Goal: Find specific page/section: Find specific page/section

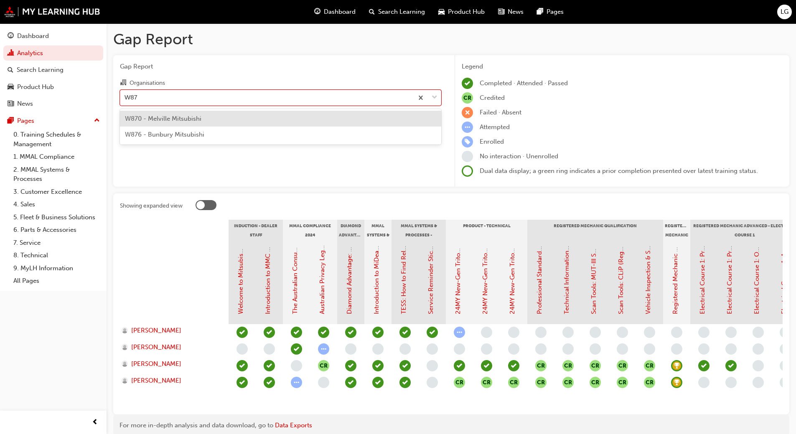
type input "W876"
click at [180, 117] on span "W876 - Bunbury Mitsubishi" at bounding box center [164, 119] width 79 height 8
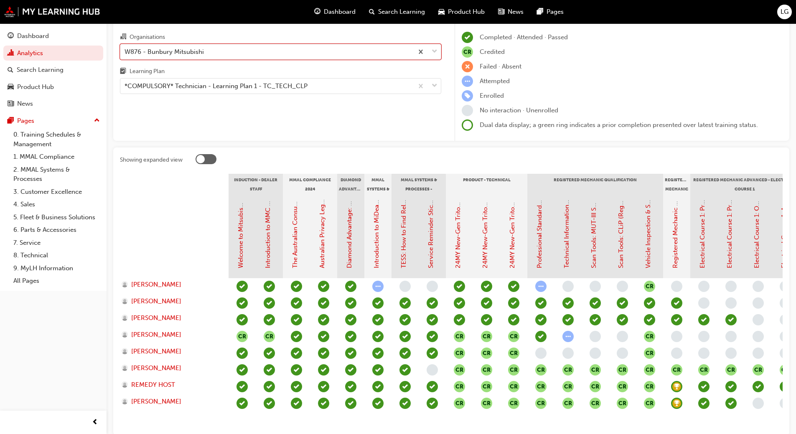
scroll to position [46, 0]
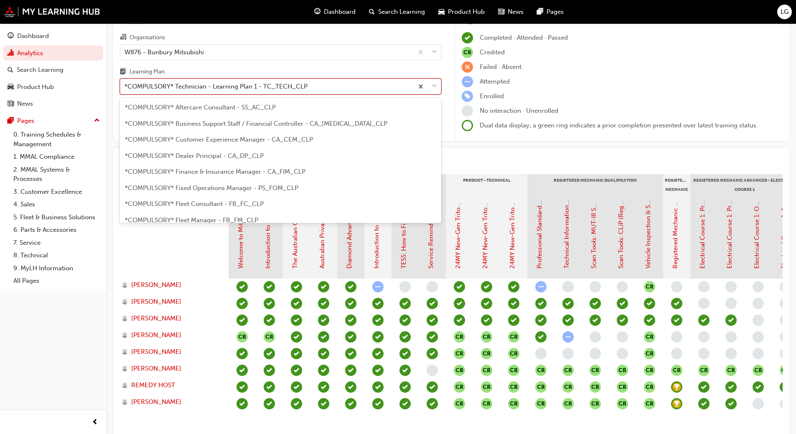
click at [225, 89] on div "*COMPULSORY* Technician - Learning Plan 1 - TC_TECH_CLP" at bounding box center [215, 87] width 183 height 10
click at [125, 89] on input "Learning Plan option *COMPULSORY* Technician - Learning Plan 1 - TC_TECH_CLP, s…" at bounding box center [124, 86] width 1 height 7
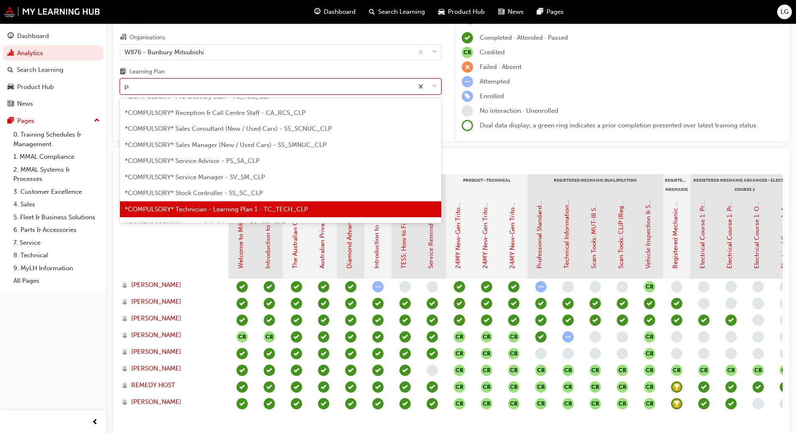
scroll to position [0, 0]
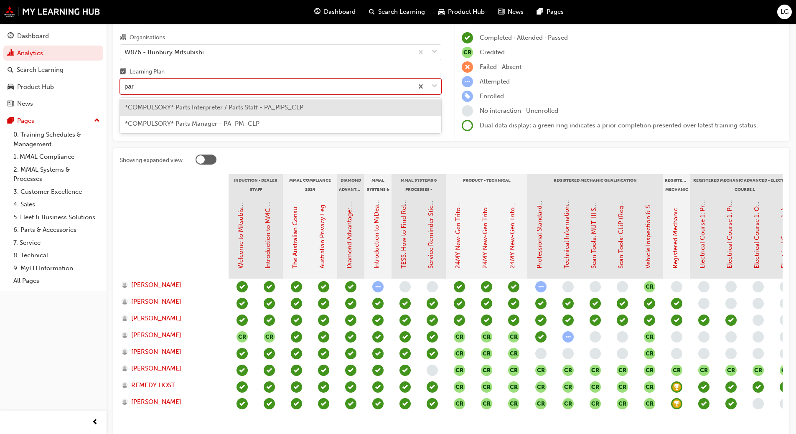
type input "part"
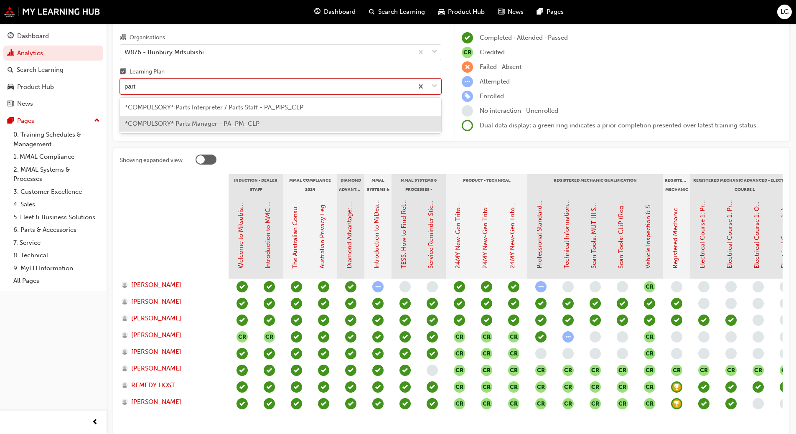
click at [206, 125] on span "*COMPULSORY* Parts Manager - PA_PM_CLP" at bounding box center [192, 124] width 134 height 8
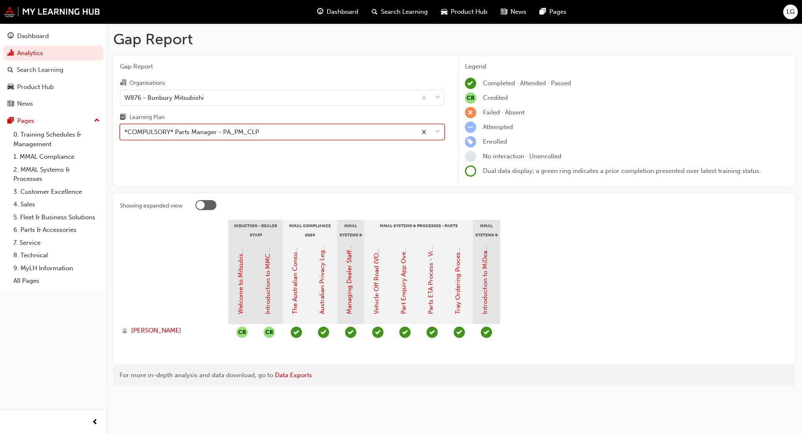
click at [188, 129] on div "*COMPULSORY* Parts Manager - PA_PM_CLP" at bounding box center [191, 132] width 134 height 10
click at [125, 129] on input "Learning Plan option *COMPULSORY* Parts Manager - PA_PM_CLP, selected. 0 result…" at bounding box center [124, 131] width 1 height 7
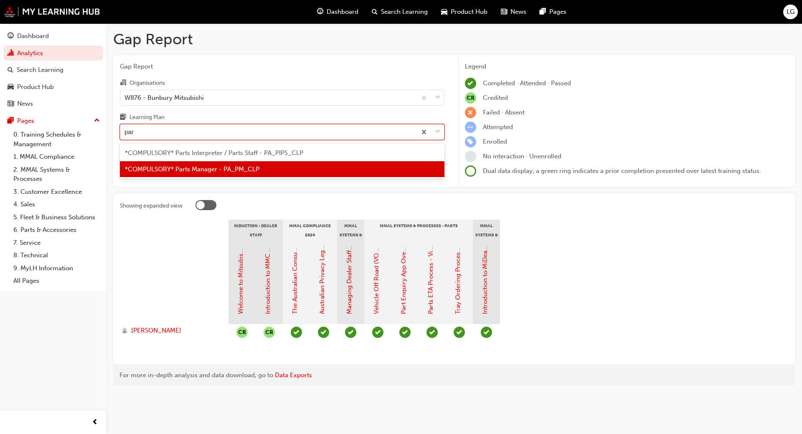
type input "part"
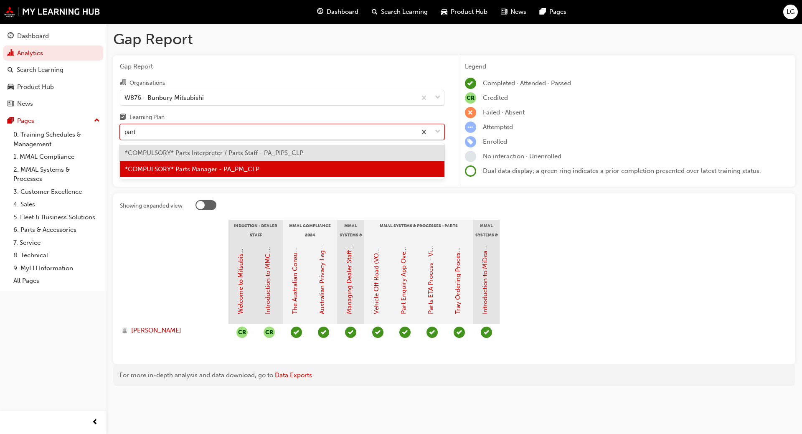
click at [185, 152] on span "*COMPULSORY* Parts Interpreter / Parts Staff - PA_PIPS_CLP" at bounding box center [214, 153] width 178 height 8
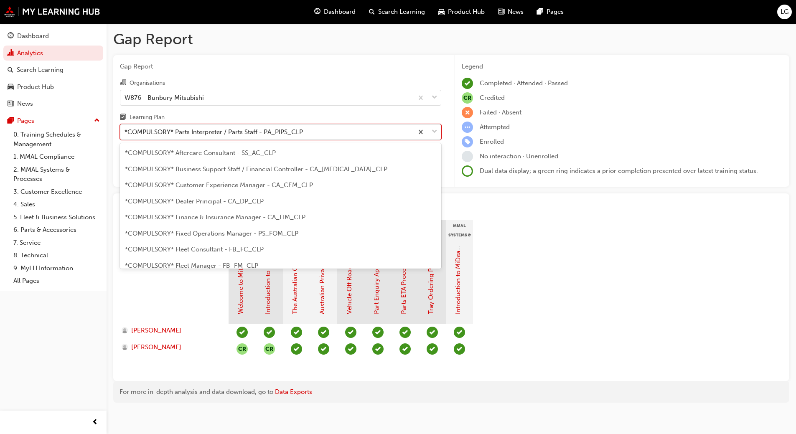
click at [181, 134] on div "*COMPULSORY* Parts Interpreter / Parts Staff - PA_PIPS_CLP" at bounding box center [213, 132] width 178 height 10
click at [125, 134] on input "Learning Plan option *COMPULSORY* Parts Interpreter / Parts Staff - PA_PIPS_CLP…" at bounding box center [124, 131] width 1 height 7
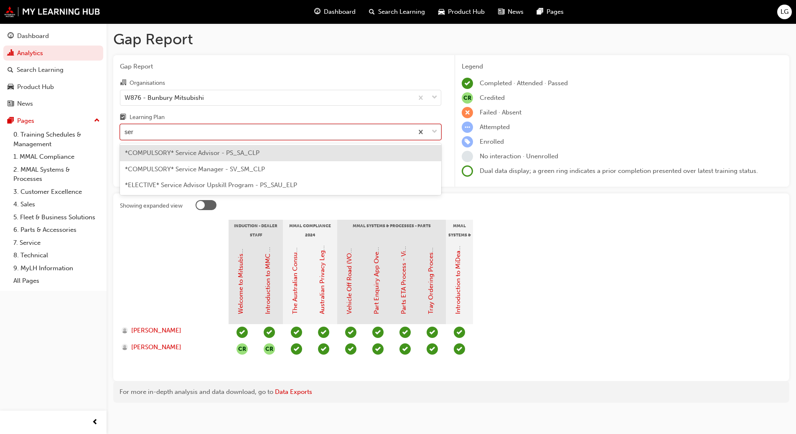
type input "serv"
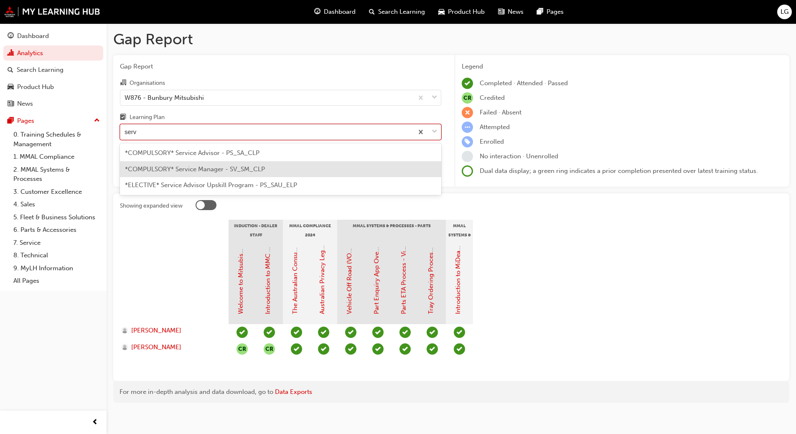
click at [181, 167] on span "*COMPULSORY* Service Manager - SV_SM_CLP" at bounding box center [195, 169] width 140 height 8
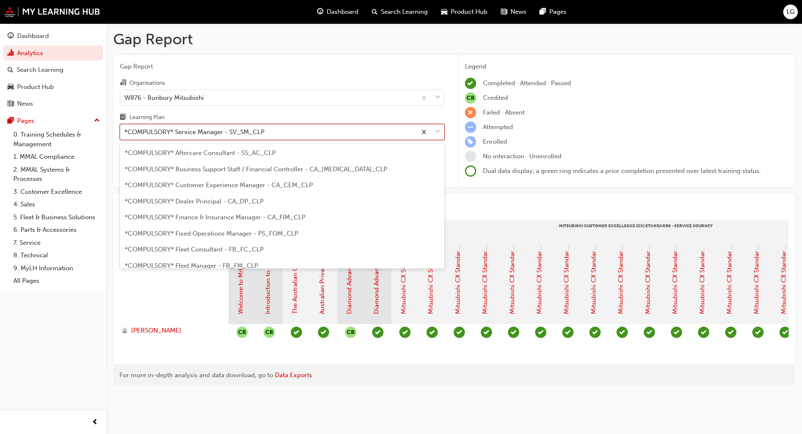
click at [157, 132] on div "*COMPULSORY* Service Manager - SV_SM_CLP" at bounding box center [194, 132] width 140 height 10
click at [125, 132] on input "Learning Plan option *COMPULSORY* Service Manager - SV_SM_CLP, selected. option…" at bounding box center [124, 131] width 1 height 7
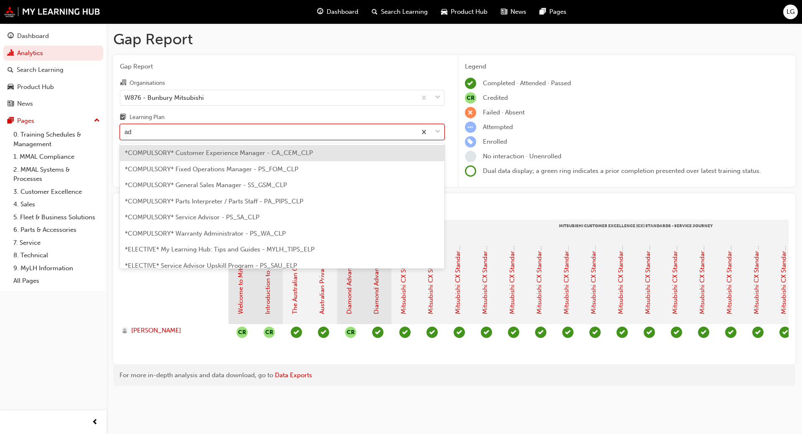
type input "adv"
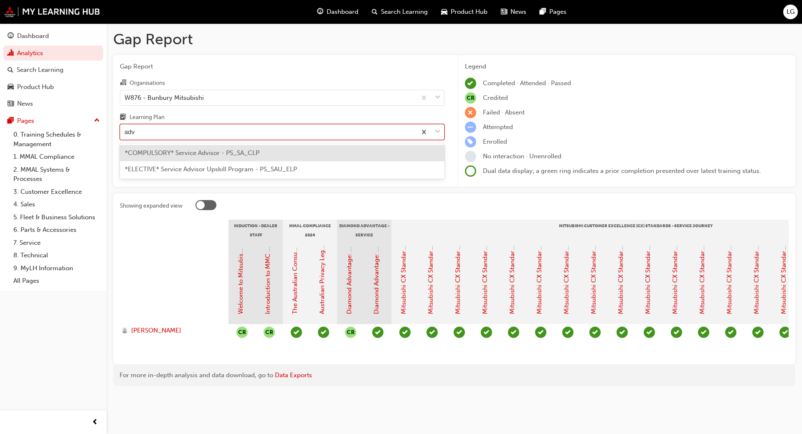
click at [162, 153] on span "*COMPULSORY* Service Advisor - PS_SA_CLP" at bounding box center [192, 153] width 134 height 8
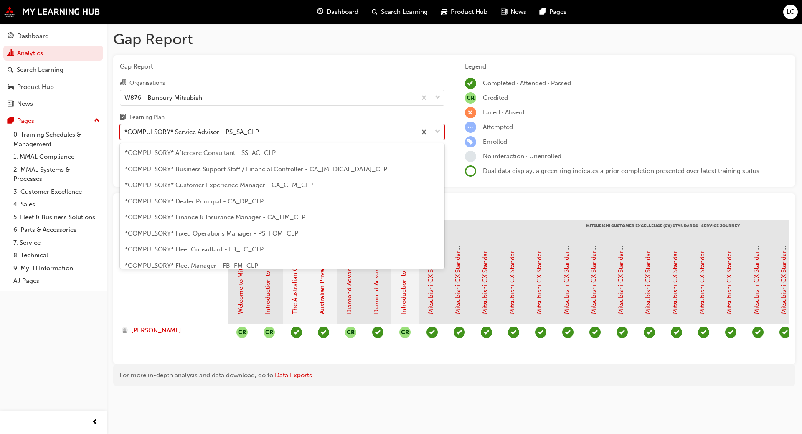
click at [158, 130] on div "*COMPULSORY* Service Advisor - PS_SA_CLP" at bounding box center [191, 132] width 134 height 10
click at [125, 130] on input "Learning Plan option *COMPULSORY* Service Advisor - PS_SA_CLP, selected. option…" at bounding box center [124, 131] width 1 height 7
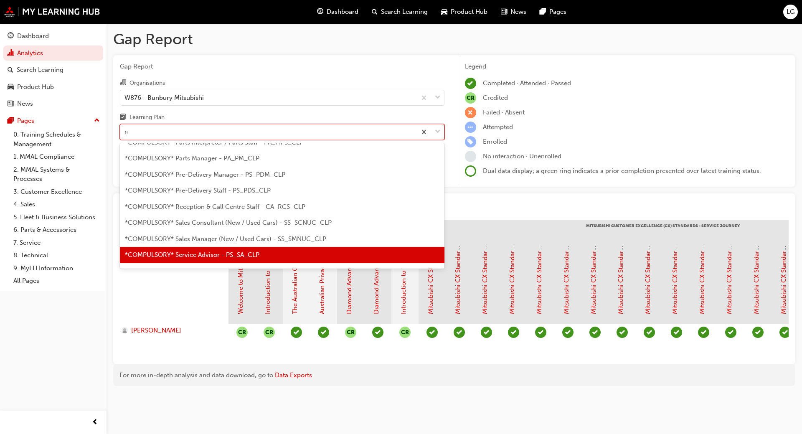
scroll to position [7, 0]
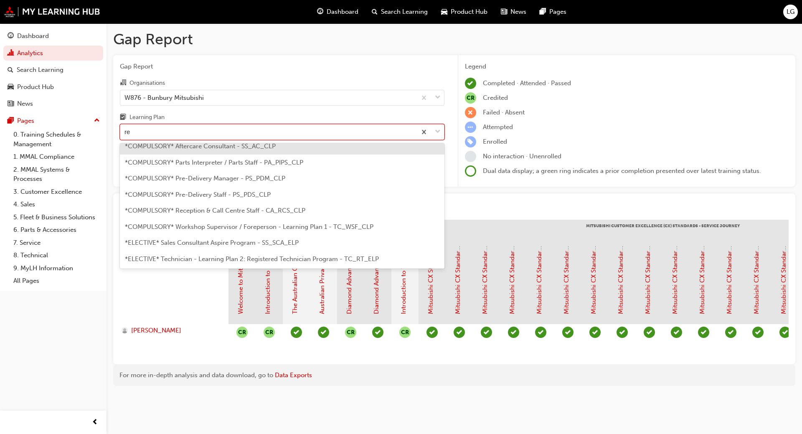
type input "rec"
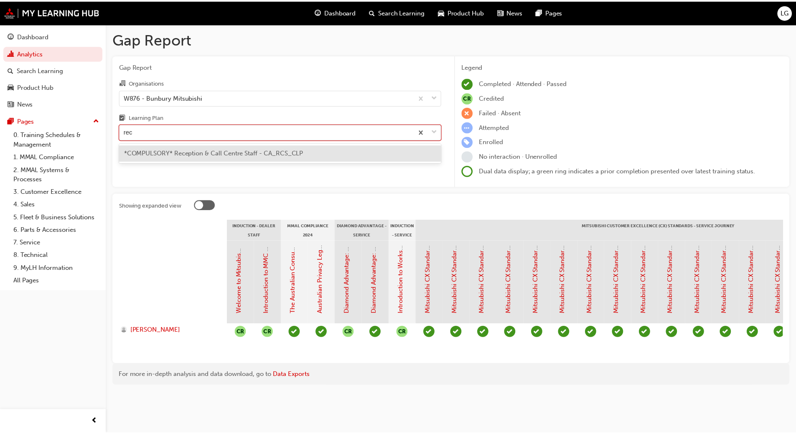
scroll to position [0, 0]
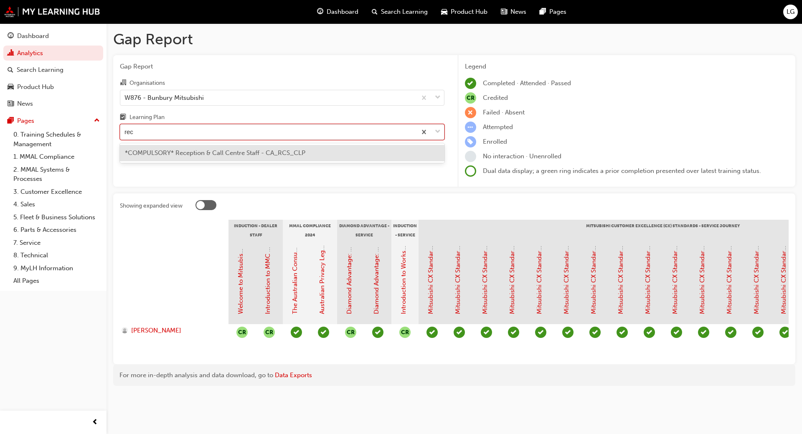
click at [163, 152] on span "*COMPULSORY* Reception & Call Centre Staff - CA_RCS_CLP" at bounding box center [215, 153] width 180 height 8
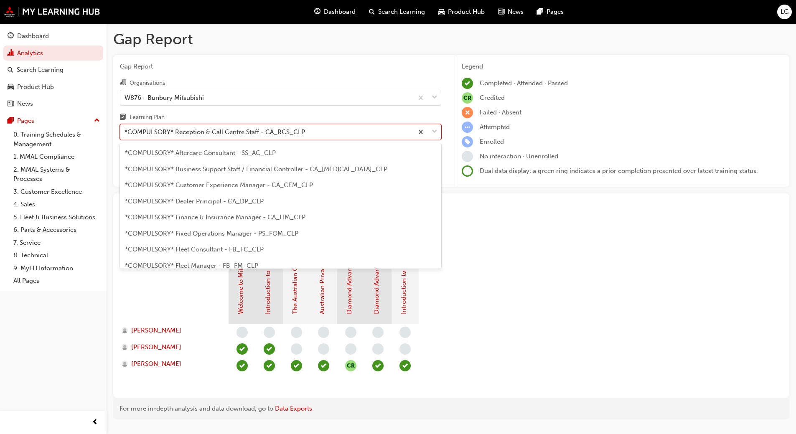
click at [163, 131] on div "*COMPULSORY* Reception & Call Centre Staff - CA_RCS_CLP" at bounding box center [214, 132] width 180 height 10
click at [125, 131] on input "Learning Plan option *COMPULSORY* Reception & Call Centre Staff - CA_RCS_CLP, s…" at bounding box center [124, 131] width 1 height 7
click at [163, 134] on div "*COMPULSORY* Reception & Call Centre Staff - CA_RCS_CLP" at bounding box center [214, 132] width 180 height 10
click at [125, 134] on input "Learning Plan option *COMPULSORY* Reception & Call Centre Staff - CA_RCS_CLP, s…" at bounding box center [124, 131] width 1 height 7
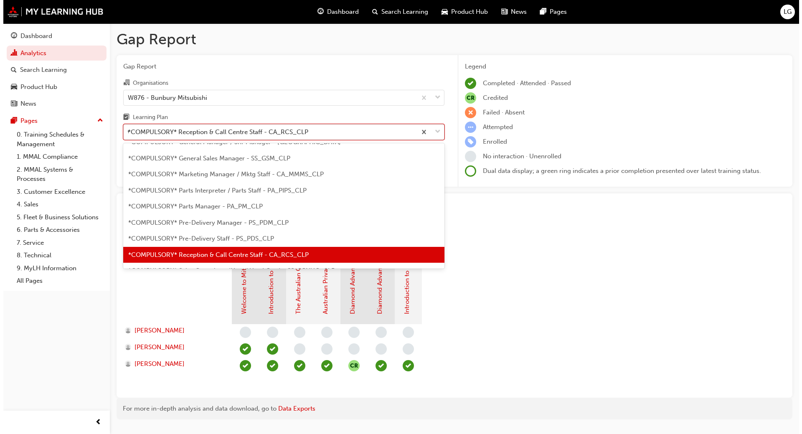
scroll to position [0, 0]
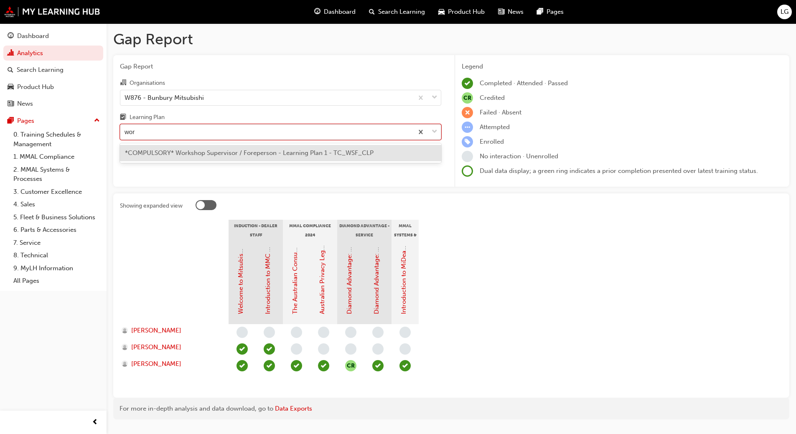
type input "work"
click at [166, 154] on span "*COMPULSORY* Workshop Supervisor / Foreperson - Learning Plan 1 - TC_WSF_CLP" at bounding box center [249, 153] width 248 height 8
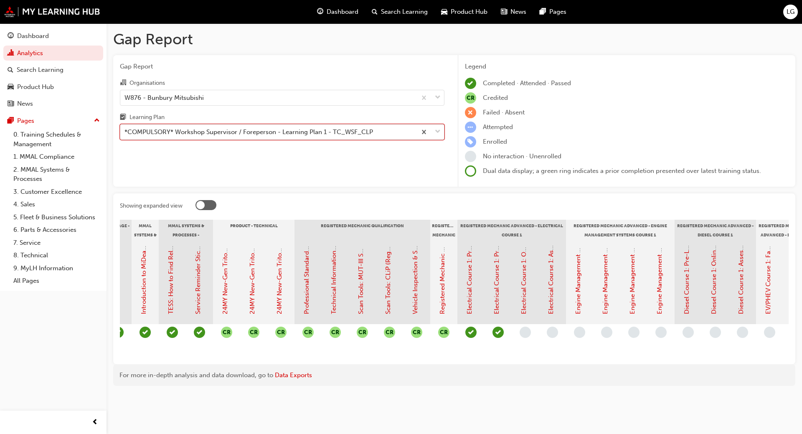
scroll to position [0, 309]
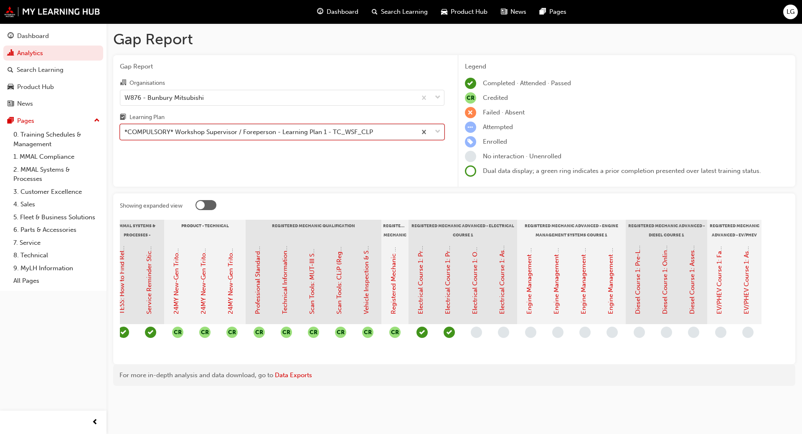
click at [171, 132] on div "*COMPULSORY* Workshop Supervisor / Foreperson - Learning Plan 1 - TC_WSF_CLP" at bounding box center [248, 132] width 248 height 10
click at [125, 132] on input "Learning Plan option *COMPULSORY* Workshop Supervisor / Foreperson - Learning P…" at bounding box center [124, 131] width 1 height 7
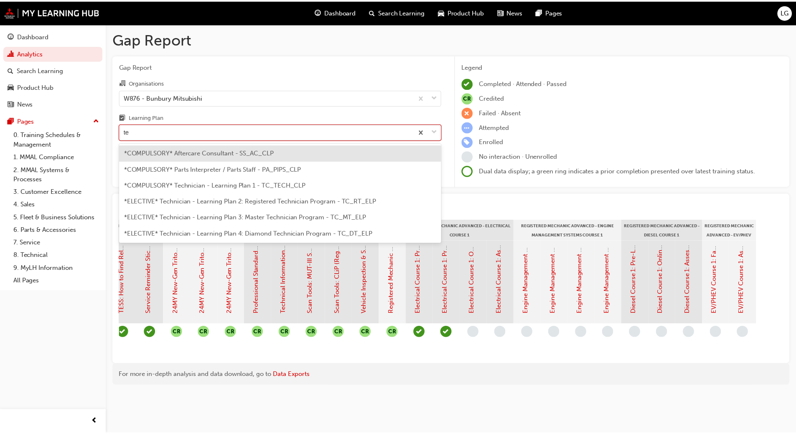
scroll to position [0, 0]
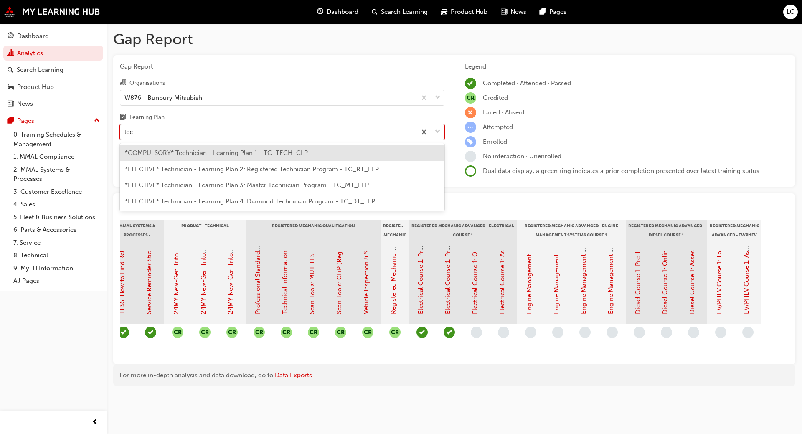
type input "tech"
click at [182, 151] on span "*COMPULSORY* Technician - Learning Plan 1 - TC_TECH_CLP" at bounding box center [216, 153] width 183 height 8
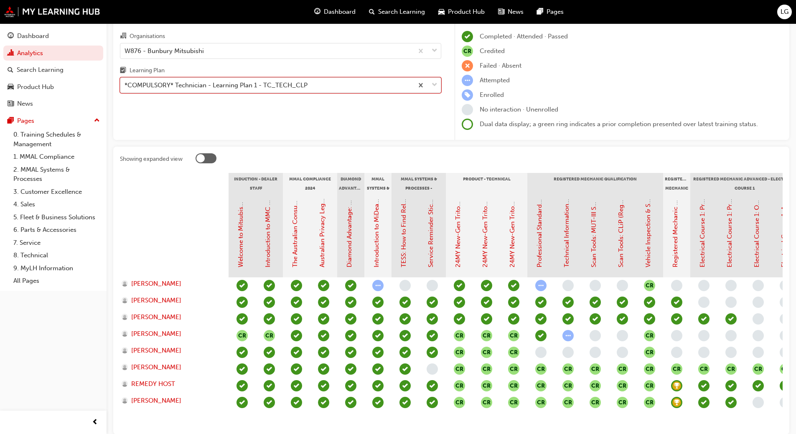
scroll to position [46, 0]
